Goal: Navigation & Orientation: Find specific page/section

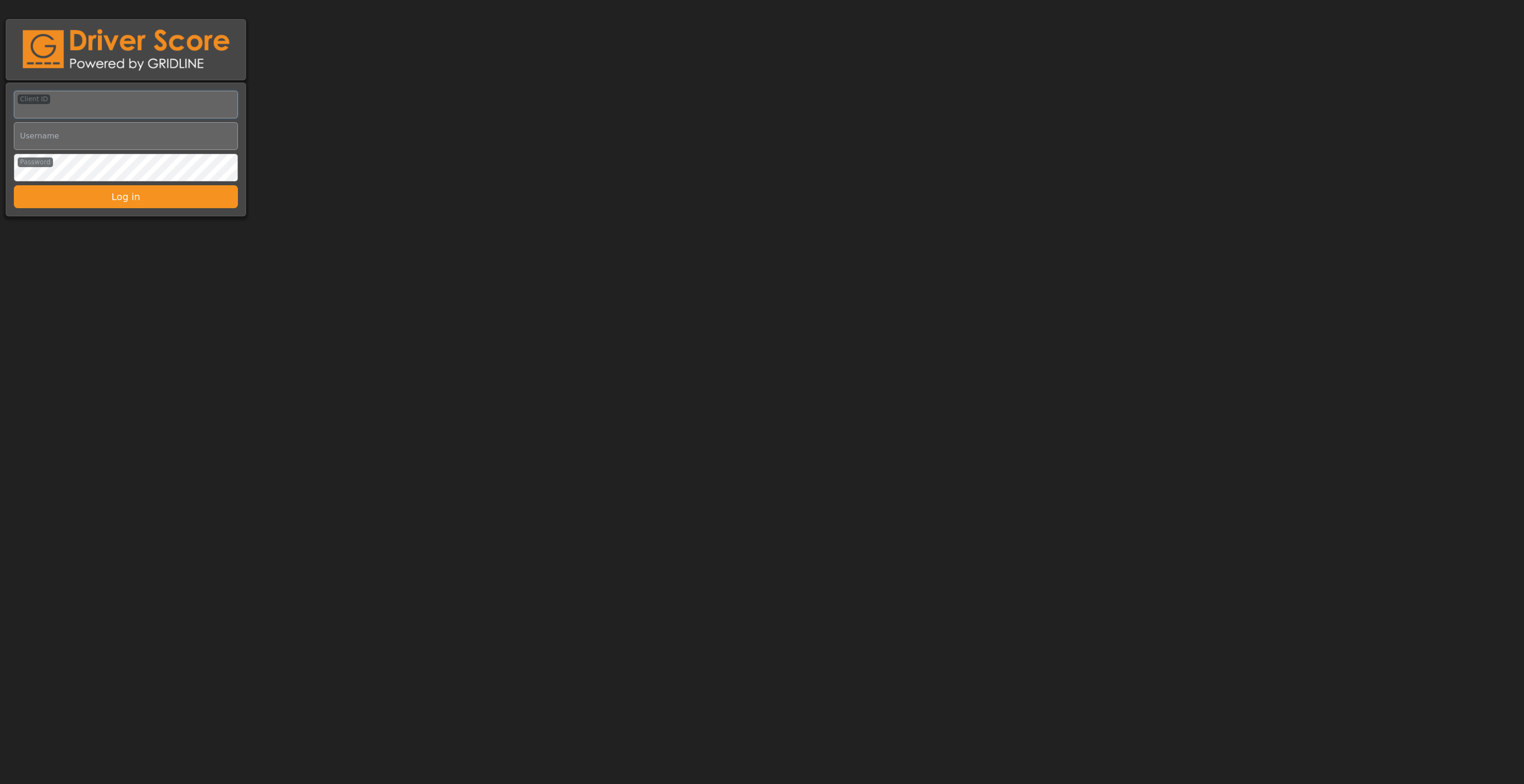
click at [167, 113] on div "Client ID Username Password Log in" at bounding box center [126, 119] width 252 height 200
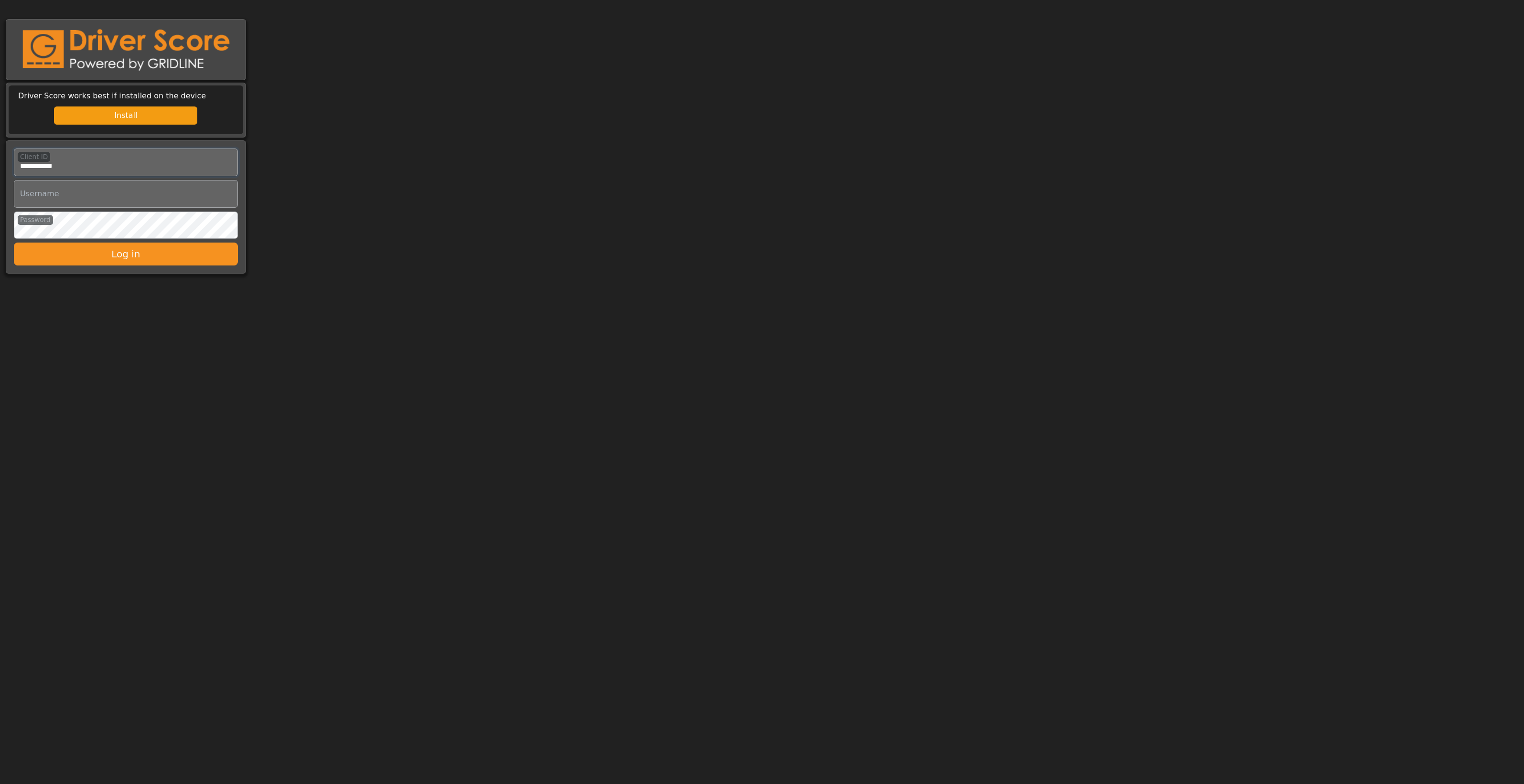
type input "**********"
click at [111, 253] on button "Log in" at bounding box center [126, 254] width 224 height 23
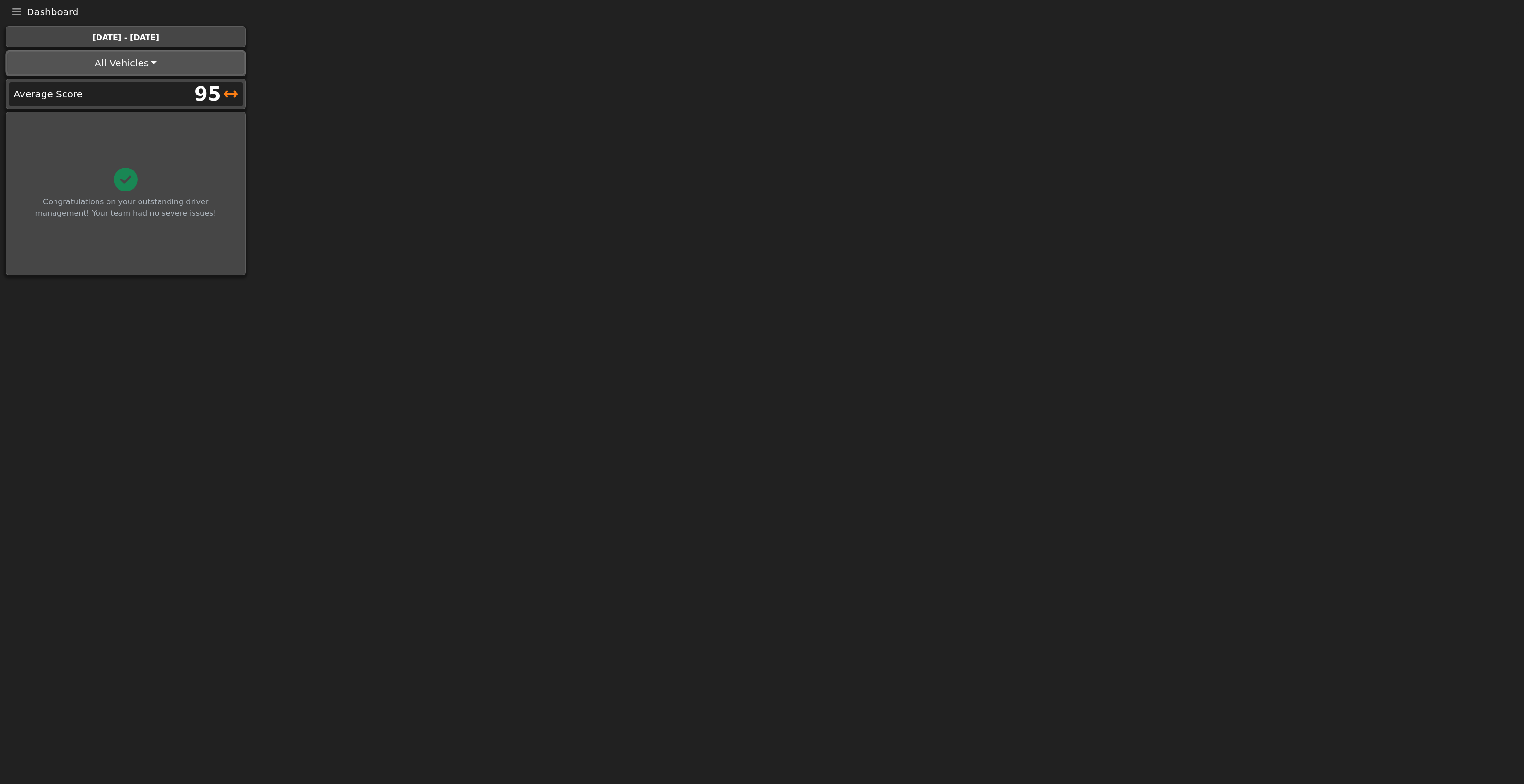
click at [123, 61] on button "All Vehicles" at bounding box center [125, 63] width 237 height 23
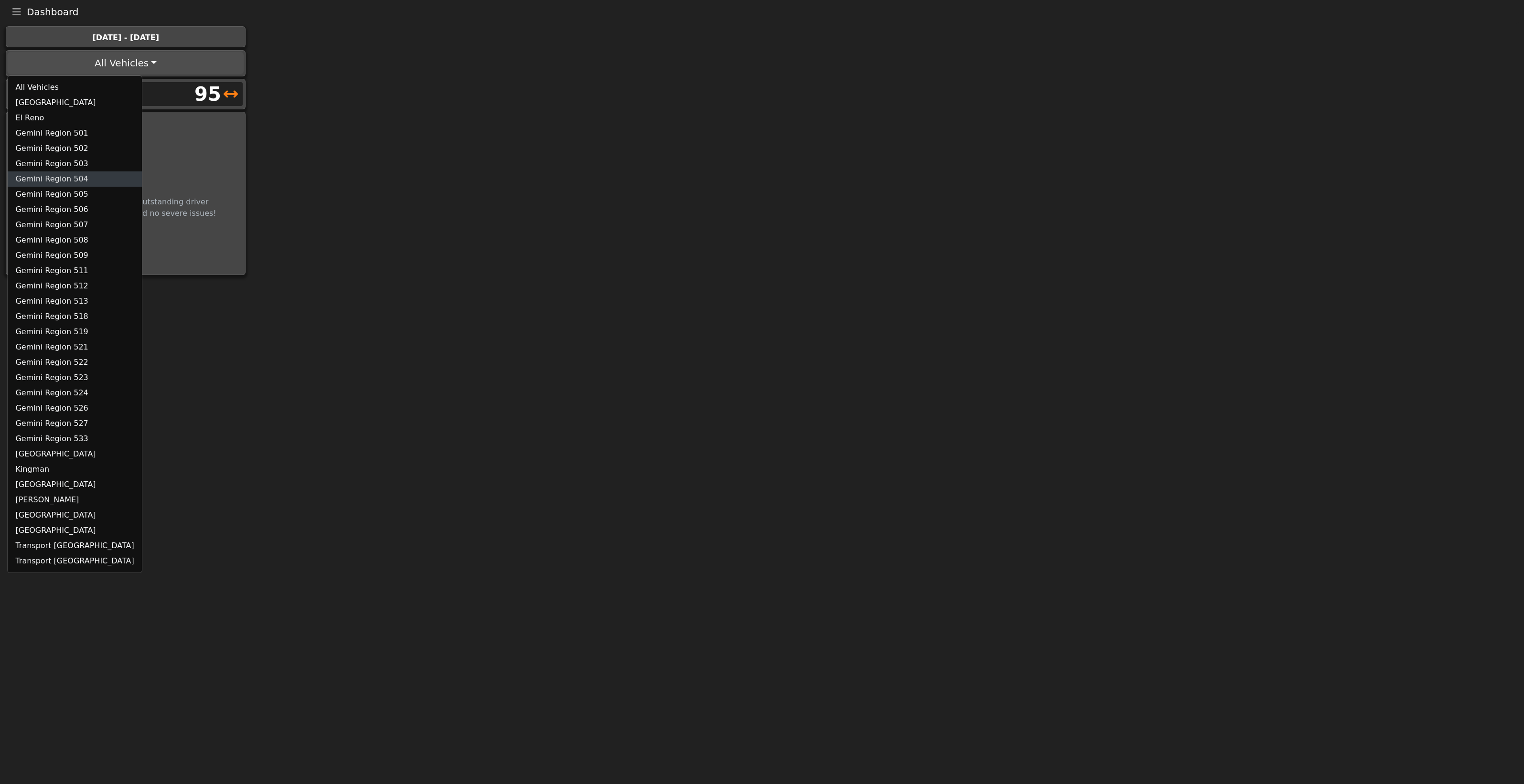
click at [68, 175] on link "Gemini Region 504" at bounding box center [74, 178] width 134 height 15
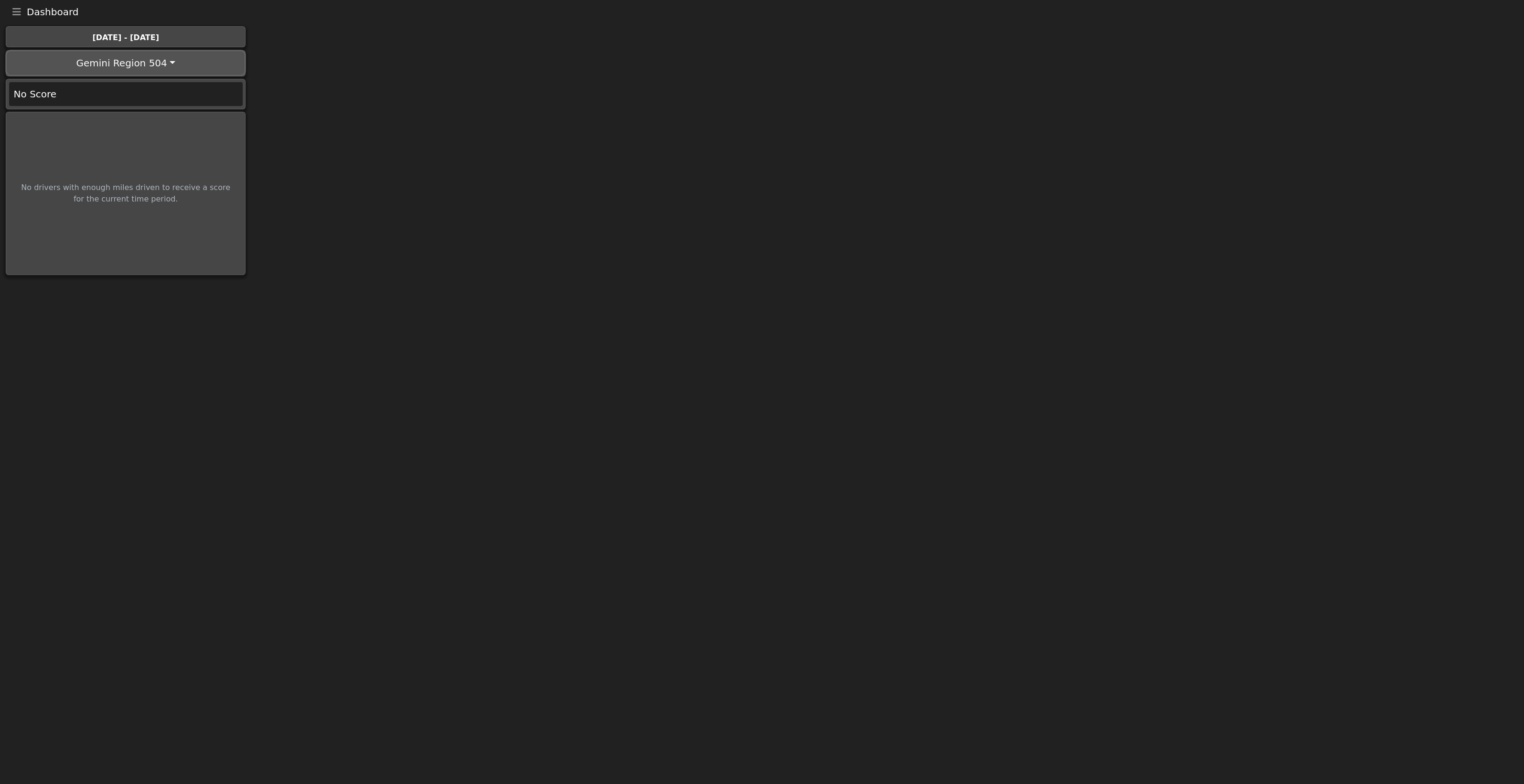
click at [167, 62] on button "Gemini Region 504" at bounding box center [125, 63] width 237 height 23
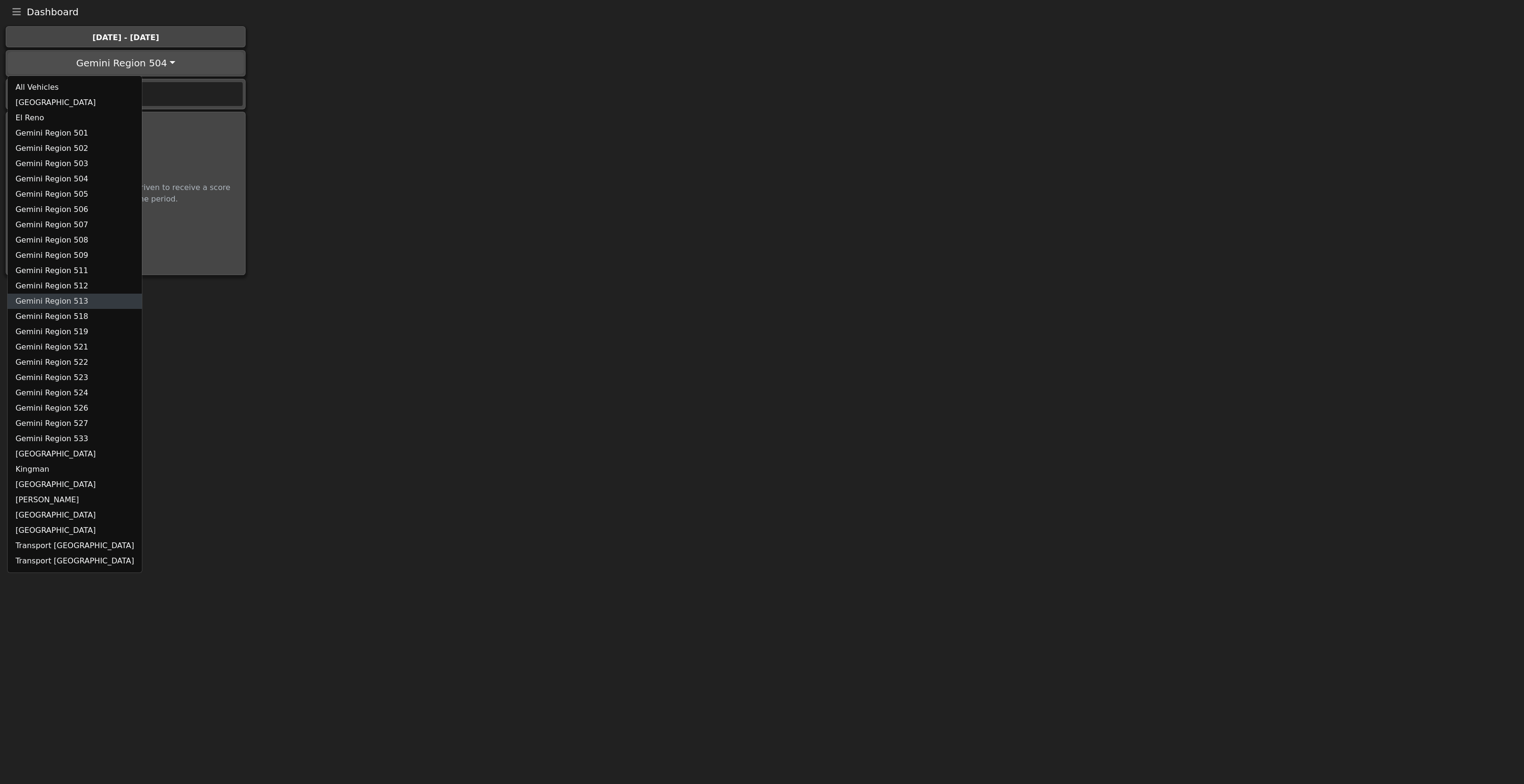
click at [64, 301] on link "Gemini Region 513" at bounding box center [74, 301] width 134 height 15
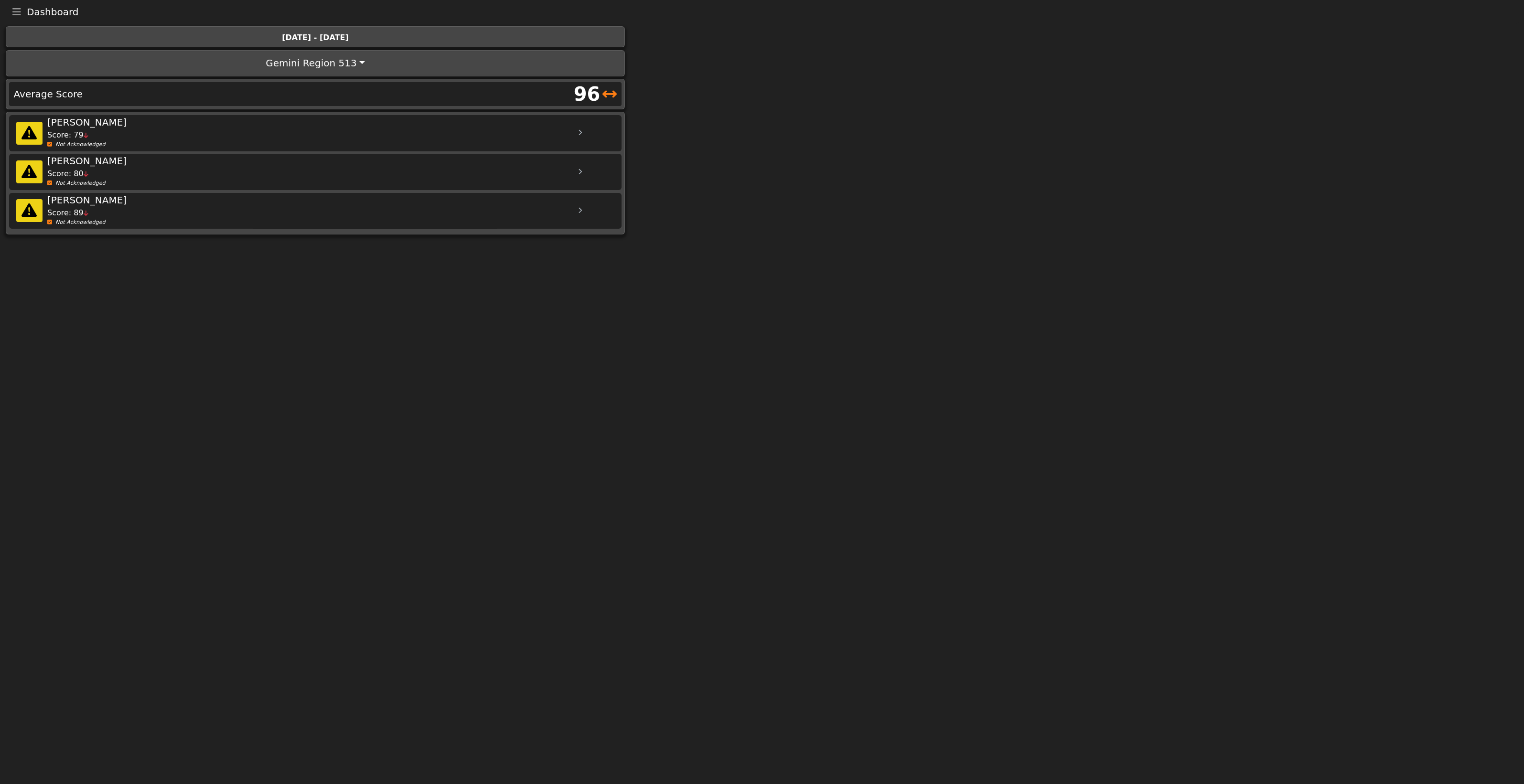
click at [321, 237] on html "Dashboard Menu Home Missed Acknowledgments Sign Out [DATE] - [DATE] [GEOGRAPHIC…" at bounding box center [762, 119] width 1524 height 237
